Goal: Task Accomplishment & Management: Use online tool/utility

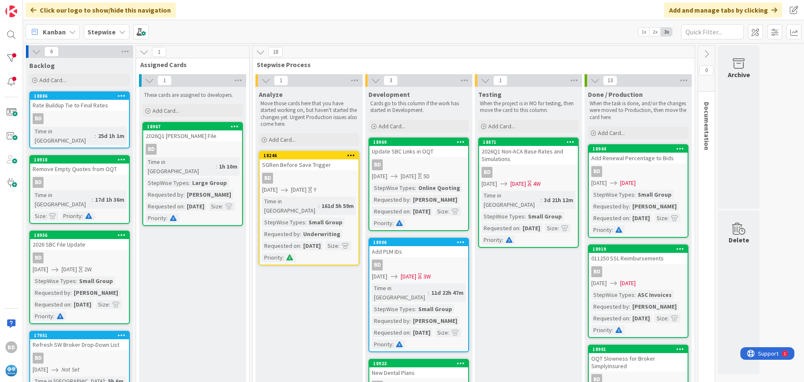
click at [77, 239] on div "2026 SBC File Update" at bounding box center [79, 244] width 99 height 11
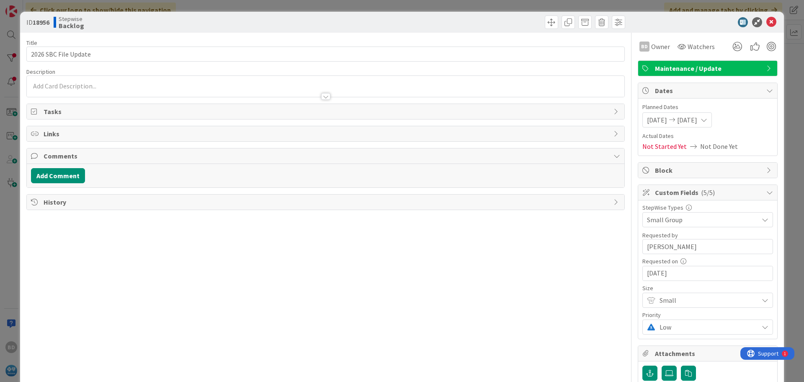
click at [698, 117] on span "[DATE]" at bounding box center [687, 120] width 20 height 10
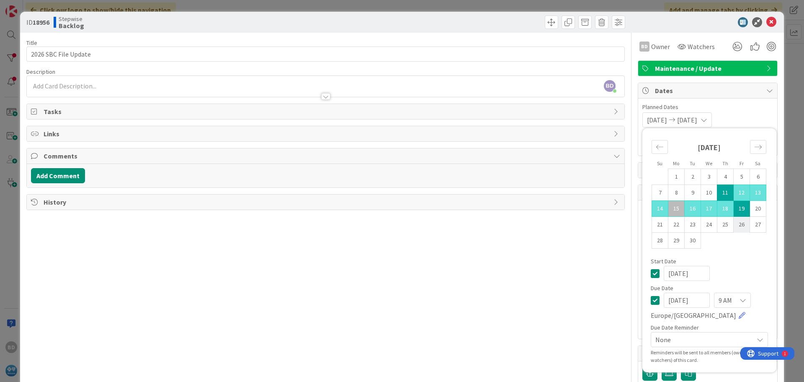
click at [736, 220] on td "26" at bounding box center [742, 225] width 16 height 16
type input "[DATE]"
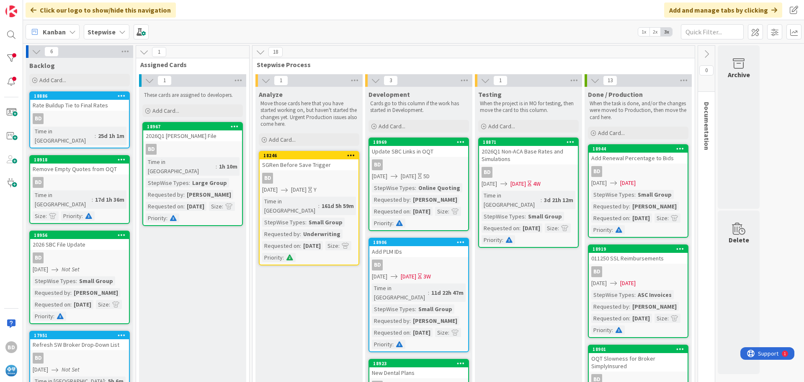
click at [76, 239] on div "2026 SBC File Update" at bounding box center [79, 244] width 99 height 11
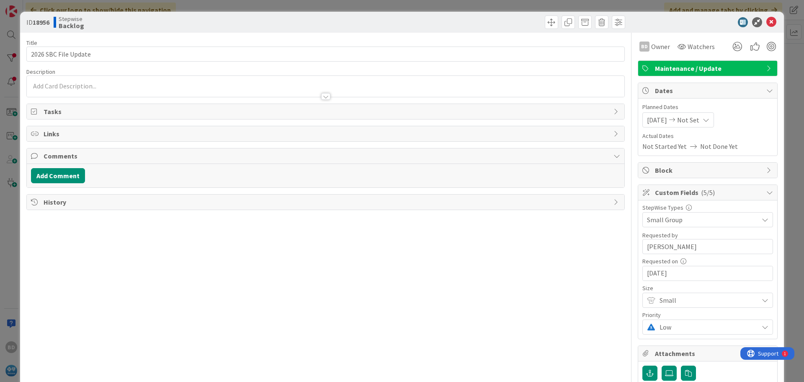
click at [652, 119] on span "[DATE]" at bounding box center [657, 120] width 20 height 10
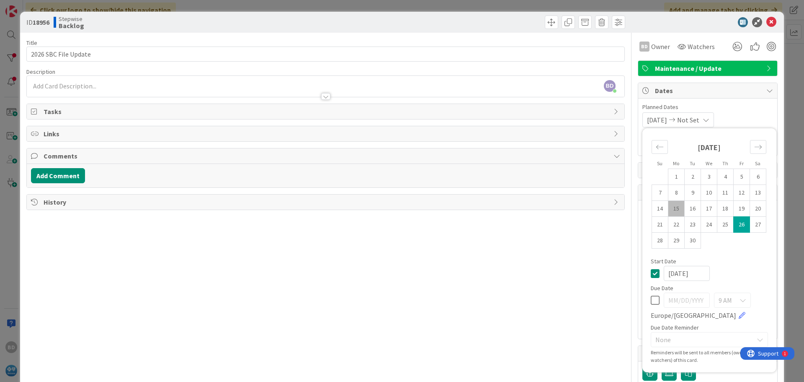
click at [670, 210] on td "15" at bounding box center [677, 209] width 16 height 16
type input "[DATE]"
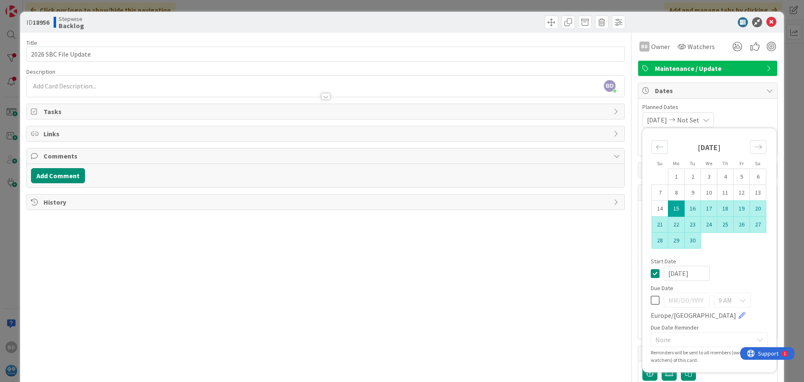
click at [691, 243] on td "30" at bounding box center [693, 241] width 16 height 16
type input "[DATE]"
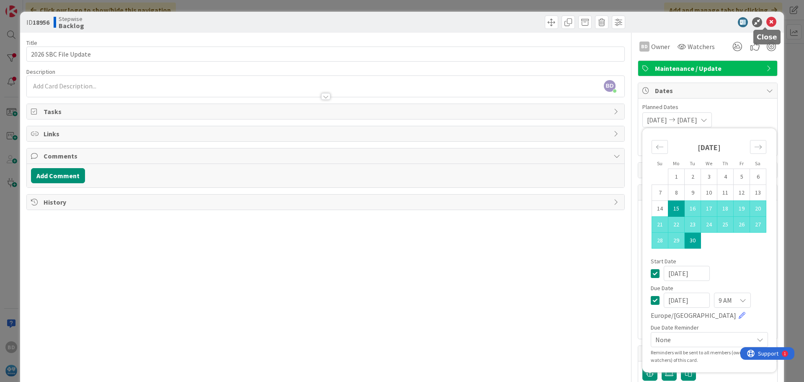
click at [767, 23] on icon at bounding box center [772, 22] width 10 height 10
